Goal: Task Accomplishment & Management: Complete application form

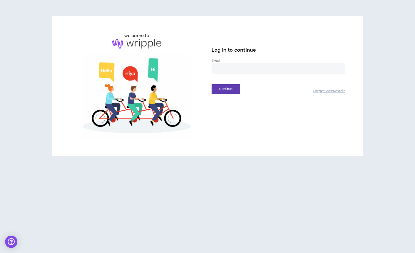
type input "**********"
click at [226, 89] on button "Continue" at bounding box center [226, 88] width 29 height 9
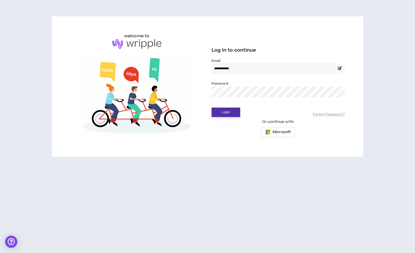
click at [229, 112] on button "Login" at bounding box center [226, 112] width 29 height 9
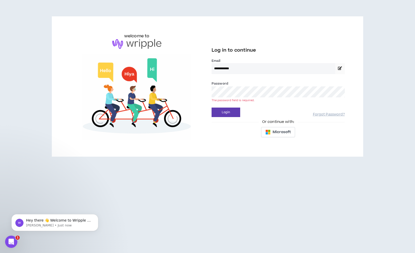
click at [226, 112] on button "Login" at bounding box center [226, 112] width 29 height 9
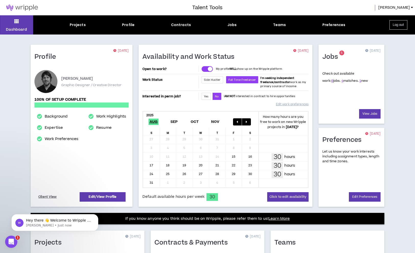
click at [377, 94] on div "Check out available work: 9 jobs. 4 matches. 1 new" at bounding box center [352, 87] width 58 height 43
click at [360, 81] on link "1" at bounding box center [361, 80] width 2 height 5
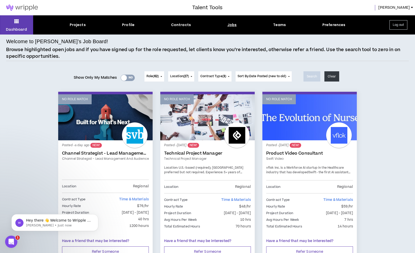
drag, startPoint x: 8, startPoint y: 150, endPoint x: 10, endPoint y: 150, distance: 2.6
click at [123, 76] on div at bounding box center [124, 78] width 6 height 6
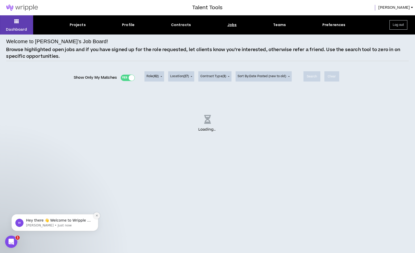
click at [98, 215] on icon "Dismiss notification" at bounding box center [97, 216] width 2 height 2
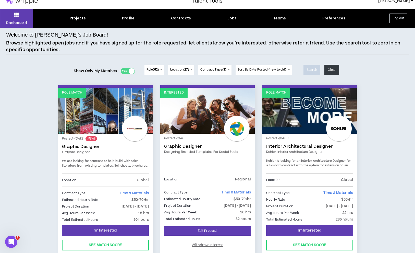
scroll to position [4, 0]
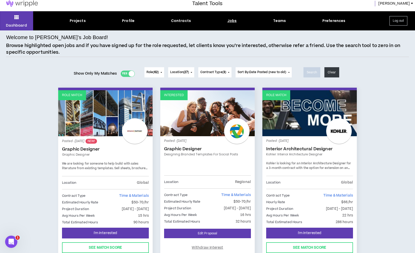
click at [108, 142] on p "Posted - [DATE] NEW!" at bounding box center [105, 141] width 87 height 5
click at [103, 119] on link "Role Match" at bounding box center [105, 113] width 95 height 46
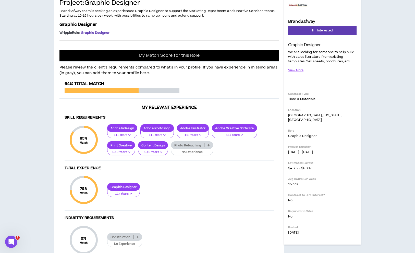
scroll to position [38, 0]
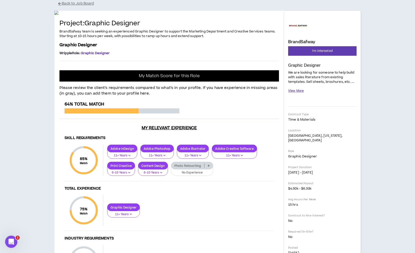
click at [300, 92] on button "View More" at bounding box center [296, 90] width 16 height 9
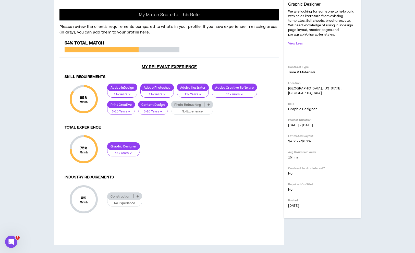
scroll to position [172, 0]
click at [208, 106] on icon at bounding box center [209, 104] width 2 height 3
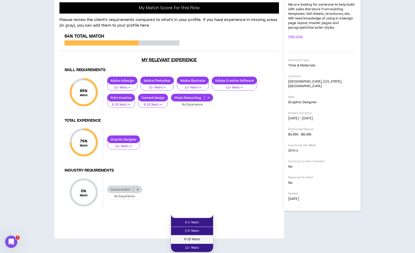
click at [203, 237] on span "6-10 Years" at bounding box center [192, 240] width 36 height 6
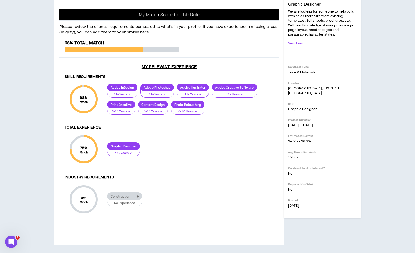
scroll to position [199, 0]
click at [137, 198] on icon at bounding box center [138, 196] width 2 height 3
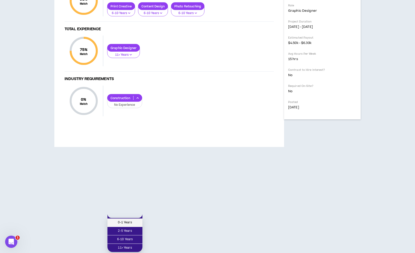
click at [133, 222] on span "0-1 Years" at bounding box center [125, 223] width 29 height 6
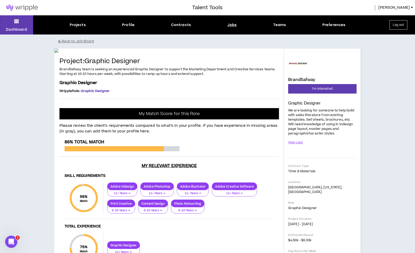
scroll to position [0, 0]
click at [321, 89] on span "I'm Interested" at bounding box center [322, 88] width 20 height 5
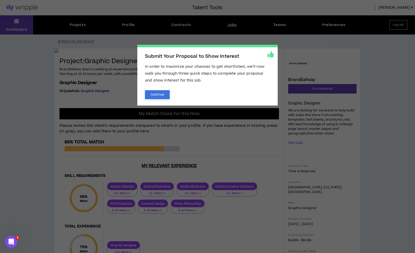
click at [161, 96] on button "Continue" at bounding box center [157, 94] width 25 height 9
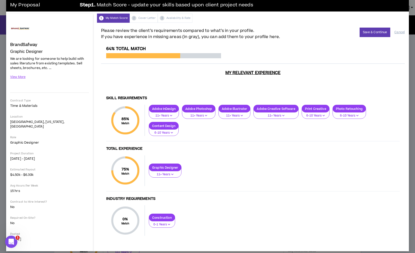
scroll to position [6, 0]
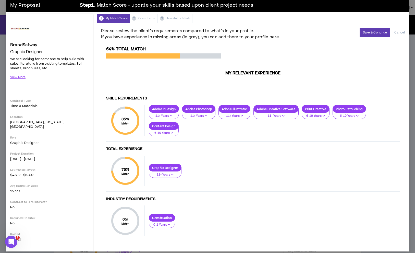
click at [165, 223] on p "0-1 Years" at bounding box center [162, 225] width 20 height 5
click at [171, 221] on span "0-1 Years" at bounding box center [162, 221] width 20 height 6
click at [173, 167] on div "Graphic Designer" at bounding box center [165, 168] width 33 height 8
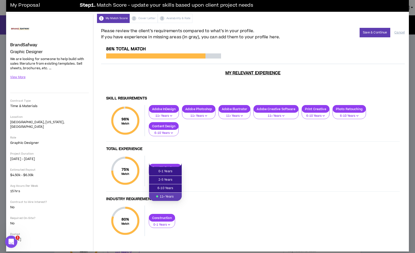
click at [228, 172] on div "Graphic Designer 11+ Years" at bounding box center [272, 171] width 255 height 14
click at [323, 109] on button "6-10 Years" at bounding box center [316, 114] width 28 height 10
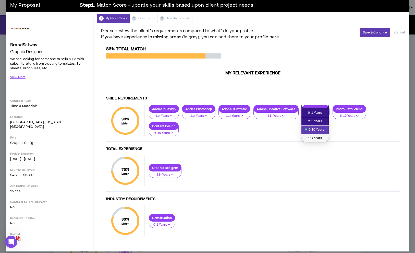
click at [318, 140] on span "11+ Years" at bounding box center [315, 138] width 21 height 6
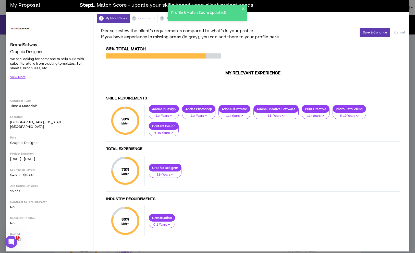
click at [173, 132] on icon "button" at bounding box center [172, 133] width 2 height 3
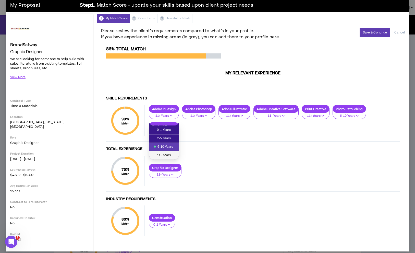
click at [168, 156] on span "11+ Years" at bounding box center [164, 156] width 24 height 6
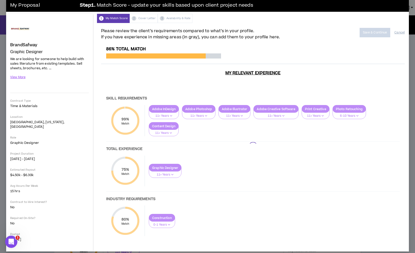
click at [356, 109] on div at bounding box center [253, 147] width 304 height 200
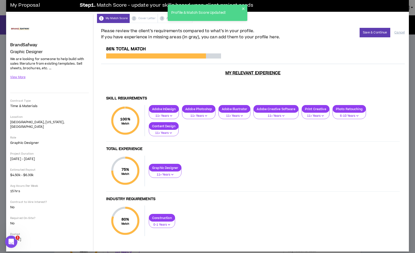
click at [356, 114] on p "6-10 Years" at bounding box center [349, 116] width 27 height 5
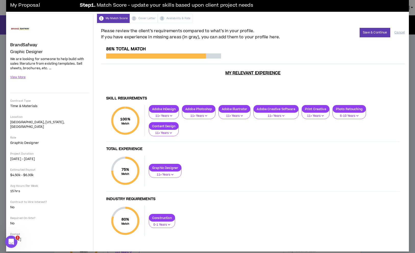
click at [349, 156] on div "75 % Match Total Experience Graphic Designer 11+ Years" at bounding box center [253, 174] width 294 height 36
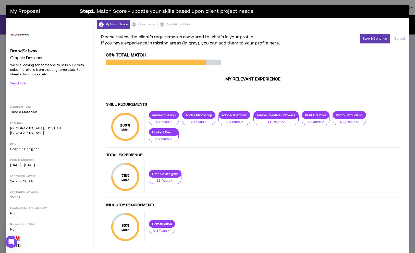
scroll to position [0, 0]
click at [373, 39] on button "Save & Continue" at bounding box center [375, 38] width 31 height 9
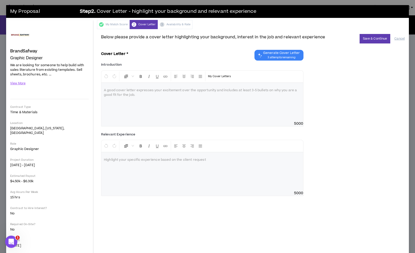
click at [190, 95] on div at bounding box center [202, 102] width 202 height 38
click at [17, 84] on button "View More" at bounding box center [18, 83] width 16 height 9
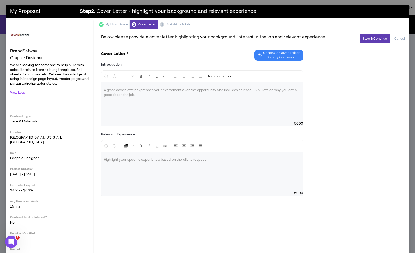
click at [158, 96] on div at bounding box center [202, 102] width 202 height 38
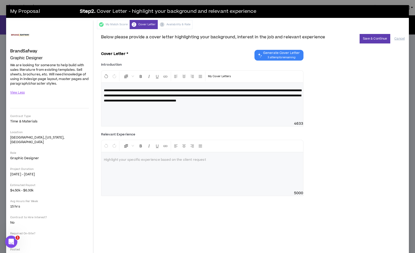
click at [248, 90] on span "**********" at bounding box center [203, 95] width 198 height 13
click at [249, 90] on span "**********" at bounding box center [203, 95] width 198 height 13
drag, startPoint x: 119, startPoint y: 106, endPoint x: 145, endPoint y: 104, distance: 26.9
click at [119, 103] on p "**********" at bounding box center [202, 95] width 197 height 15
click at [138, 160] on p at bounding box center [202, 159] width 197 height 5
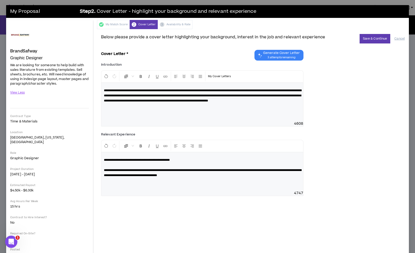
click at [248, 90] on span "**********" at bounding box center [203, 95] width 198 height 13
click at [148, 95] on span "**********" at bounding box center [203, 95] width 198 height 13
click at [232, 103] on p "**********" at bounding box center [202, 95] width 197 height 15
click at [163, 95] on span "**********" at bounding box center [203, 95] width 198 height 13
click at [132, 108] on p "**********" at bounding box center [202, 98] width 197 height 20
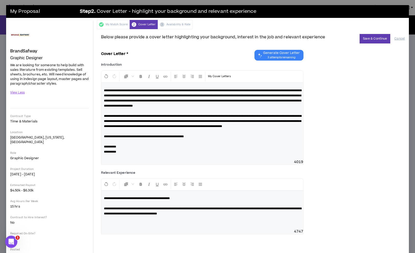
click at [103, 91] on div "**********" at bounding box center [202, 121] width 202 height 77
click at [214, 215] on span "**********" at bounding box center [203, 211] width 198 height 8
click at [215, 215] on span "**********" at bounding box center [203, 211] width 198 height 8
click at [370, 40] on button "Save & Continue" at bounding box center [375, 38] width 31 height 9
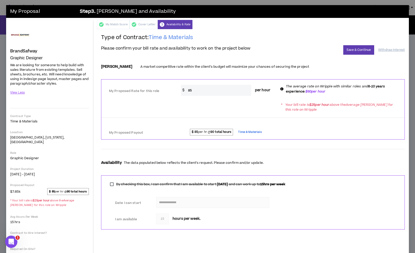
drag, startPoint x: 196, startPoint y: 90, endPoint x: 188, endPoint y: 90, distance: 8.2
click at [188, 90] on input "85" at bounding box center [219, 90] width 66 height 11
click at [330, 193] on div "**********" at bounding box center [253, 202] width 304 height 54
drag, startPoint x: 196, startPoint y: 89, endPoint x: 183, endPoint y: 89, distance: 12.8
click at [183, 89] on div "$ 70 per hour" at bounding box center [228, 90] width 94 height 11
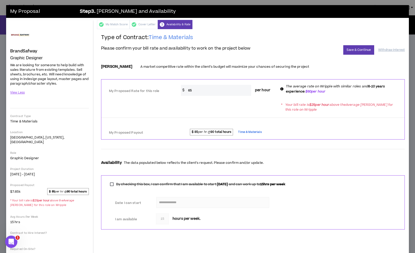
click at [323, 221] on div "I am available * 15 hours per week." at bounding box center [253, 218] width 291 height 12
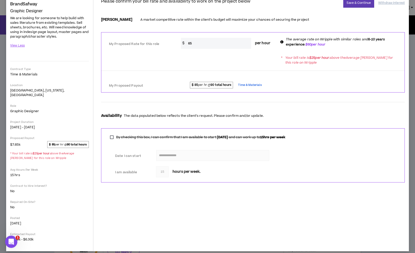
scroll to position [47, 0]
drag, startPoint x: 195, startPoint y: 43, endPoint x: 183, endPoint y: 43, distance: 12.5
click at [183, 43] on div "$ 65 per hour" at bounding box center [228, 43] width 94 height 11
type input "70"
drag, startPoint x: 261, startPoint y: 196, endPoint x: 258, endPoint y: 192, distance: 5.3
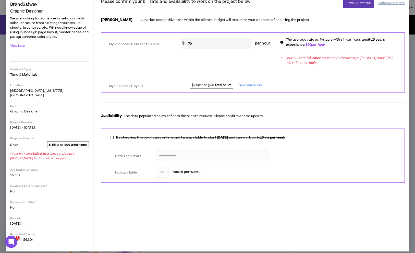
click at [261, 196] on div "**********" at bounding box center [253, 116] width 312 height 269
click at [214, 45] on input "70" at bounding box center [219, 43] width 66 height 11
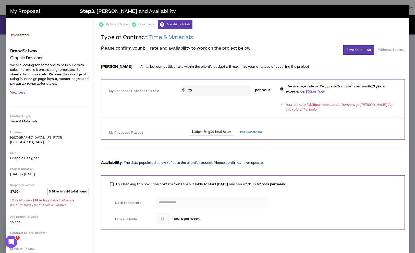
scroll to position [0, 0]
click at [357, 51] on button "Save & Continue" at bounding box center [359, 49] width 31 height 9
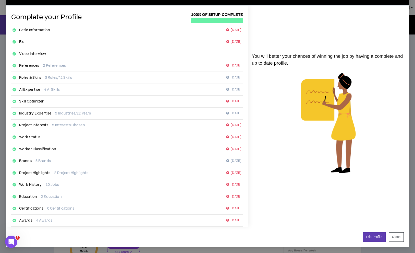
scroll to position [16, 0]
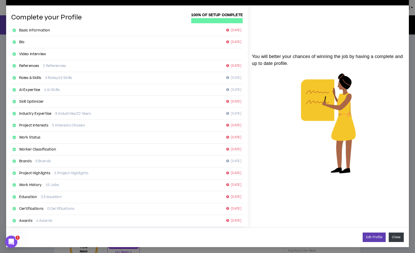
click at [392, 235] on button "Close" at bounding box center [396, 237] width 15 height 9
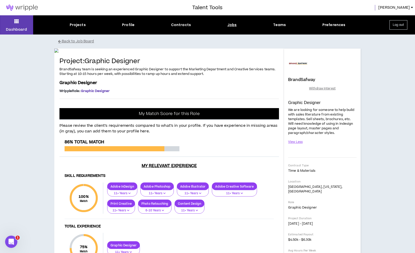
click at [395, 83] on div "Dashboard Projects Profile Contracts Jobs Teams Preferences Log out Back to Job…" at bounding box center [207, 183] width 415 height 336
click at [12, 29] on p "Dashboard" at bounding box center [16, 29] width 21 height 5
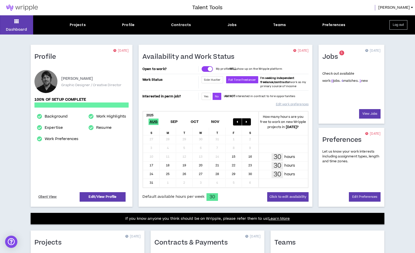
click at [342, 81] on link "4" at bounding box center [343, 80] width 2 height 5
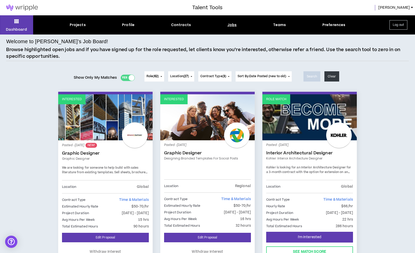
click at [233, 25] on div "Jobs" at bounding box center [232, 24] width 9 height 5
click at [230, 25] on div "Jobs" at bounding box center [232, 24] width 9 height 5
click at [287, 76] on span "Sort By: Date Posted (new to old)" at bounding box center [262, 76] width 49 height 4
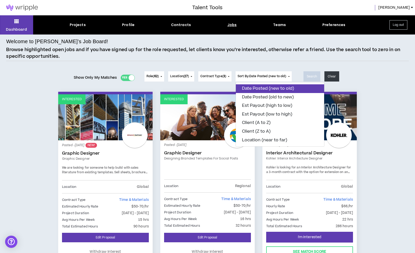
click at [283, 88] on button "Date Posted (new to old)" at bounding box center [280, 88] width 88 height 9
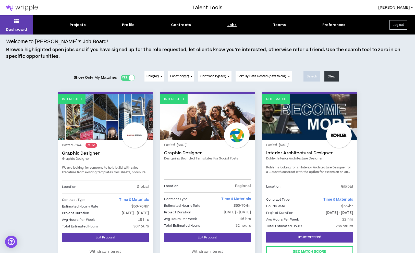
click at [133, 77] on div at bounding box center [132, 78] width 6 height 6
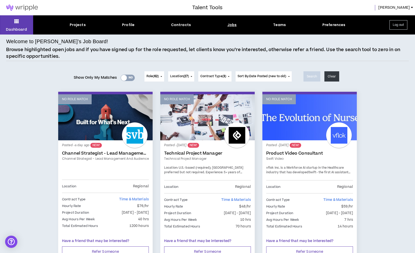
click at [124, 77] on div at bounding box center [124, 78] width 6 height 6
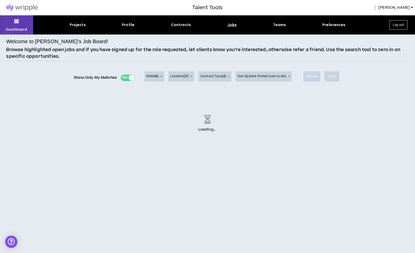
click at [129, 78] on div "Show Only My Matches Yes No" at bounding box center [104, 78] width 61 height 8
click at [130, 76] on div "Show Only My Matches Yes No" at bounding box center [104, 78] width 61 height 8
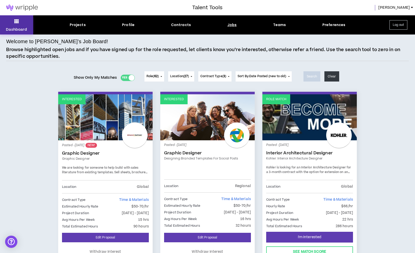
click at [23, 24] on button "Dashboard" at bounding box center [16, 24] width 33 height 19
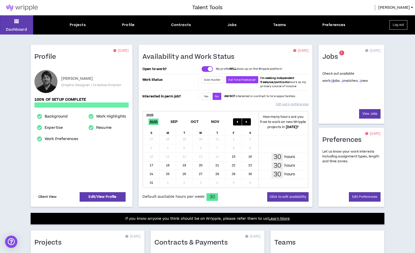
click at [48, 197] on link "Client View" at bounding box center [48, 196] width 20 height 9
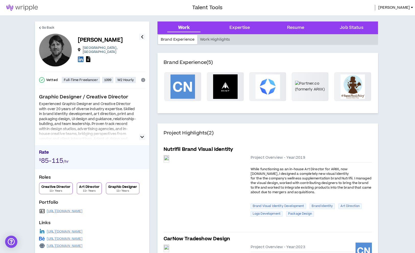
click at [141, 136] on icon "button" at bounding box center [143, 137] width 4 height 6
click at [81, 57] on icon at bounding box center [81, 59] width 6 height 6
